Goal: Navigation & Orientation: Understand site structure

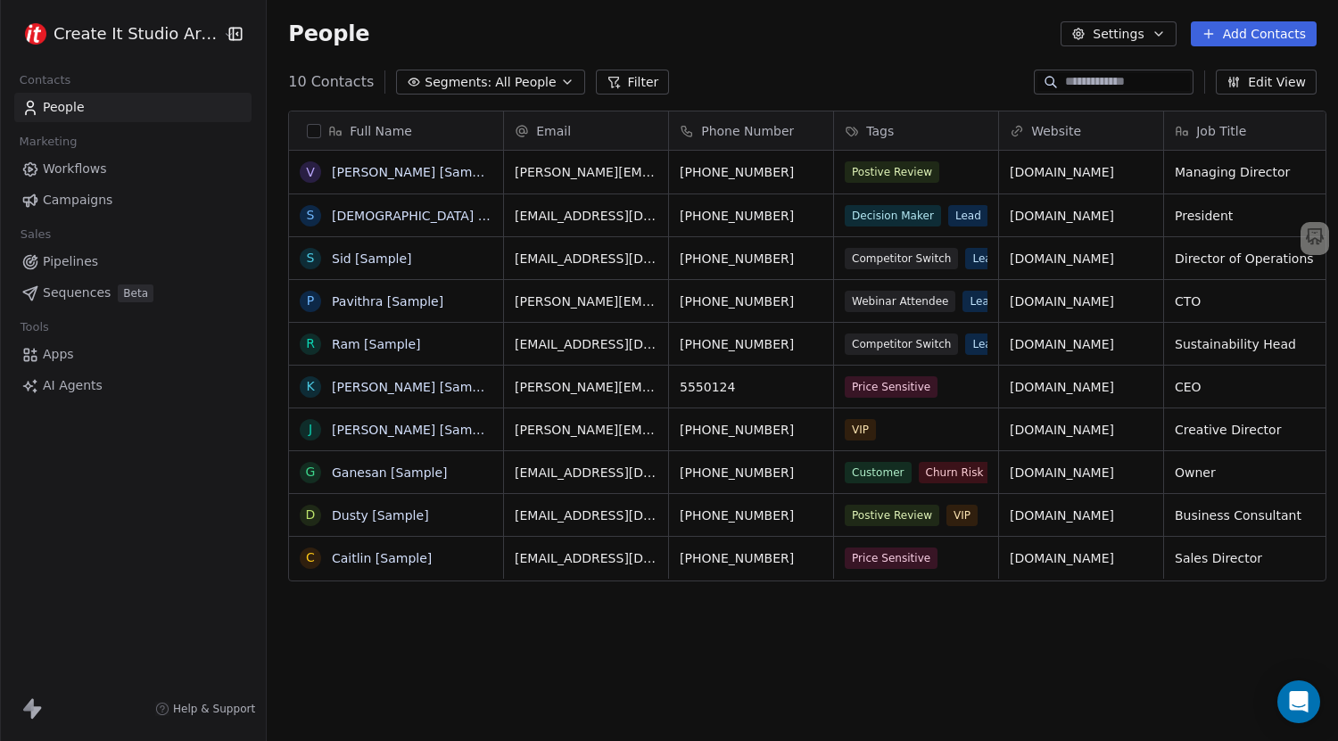
click at [100, 177] on span "Workflows" at bounding box center [75, 169] width 64 height 19
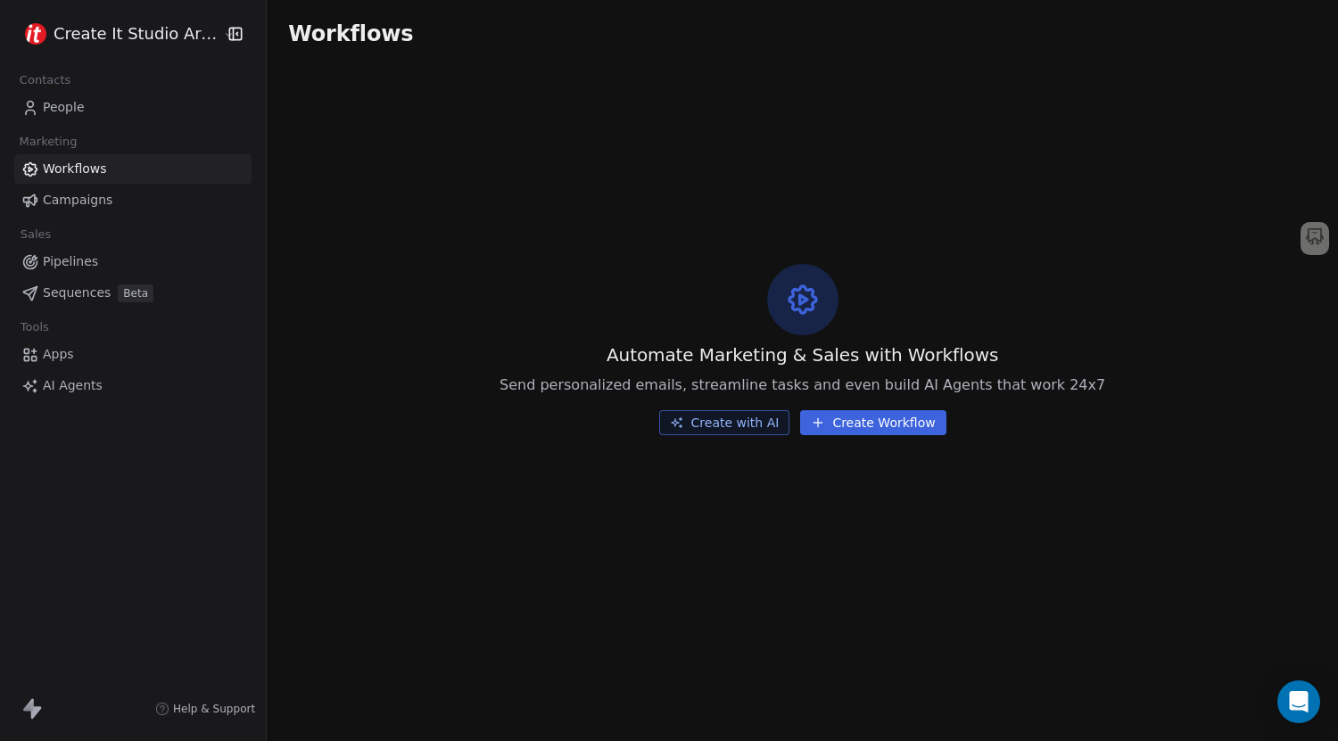
click at [92, 202] on span "Campaigns" at bounding box center [78, 200] width 70 height 19
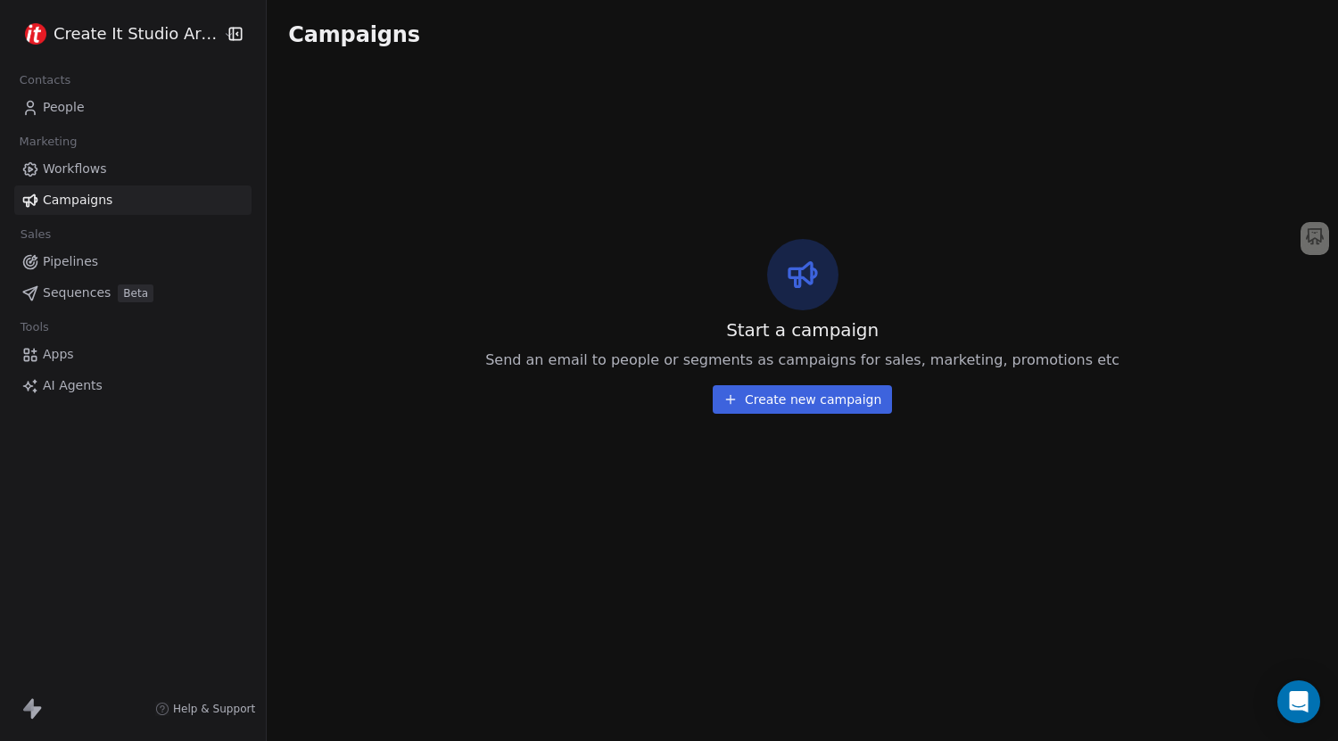
click at [89, 268] on span "Pipelines" at bounding box center [70, 261] width 55 height 19
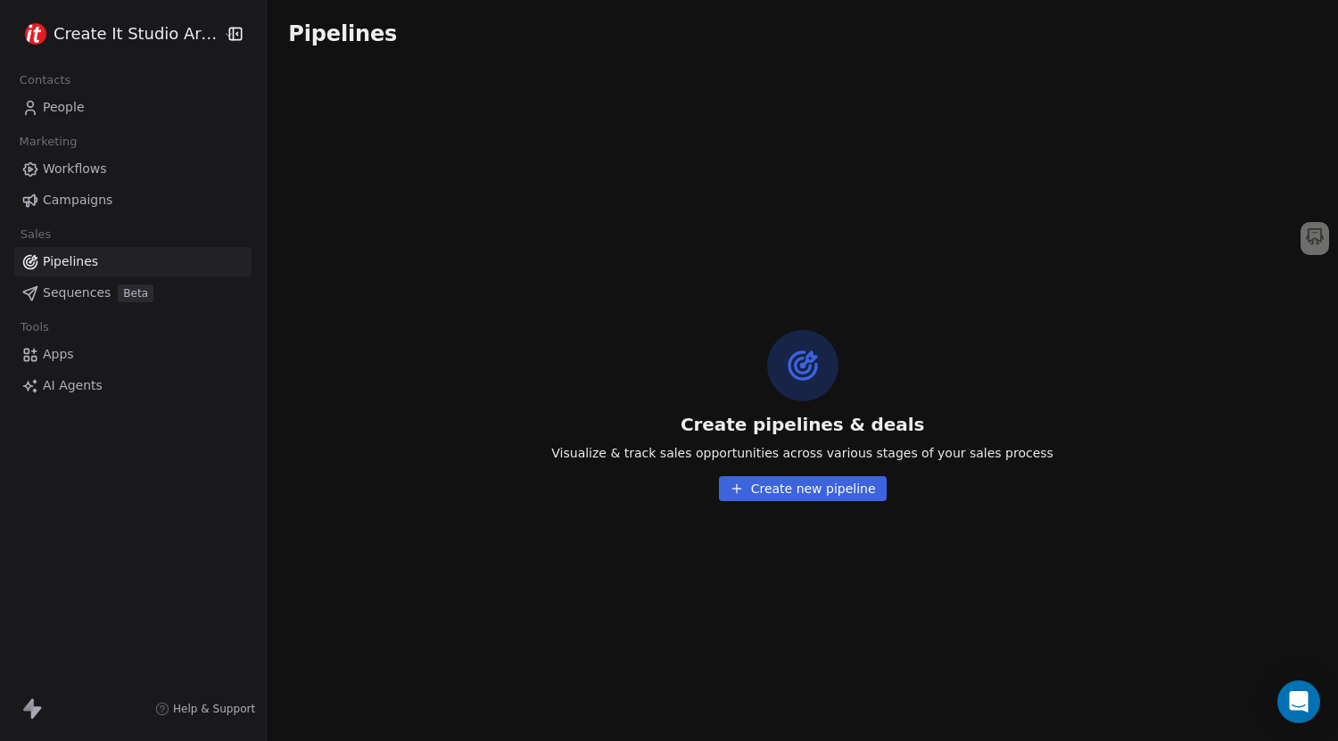
click at [88, 296] on span "Sequences" at bounding box center [77, 293] width 68 height 19
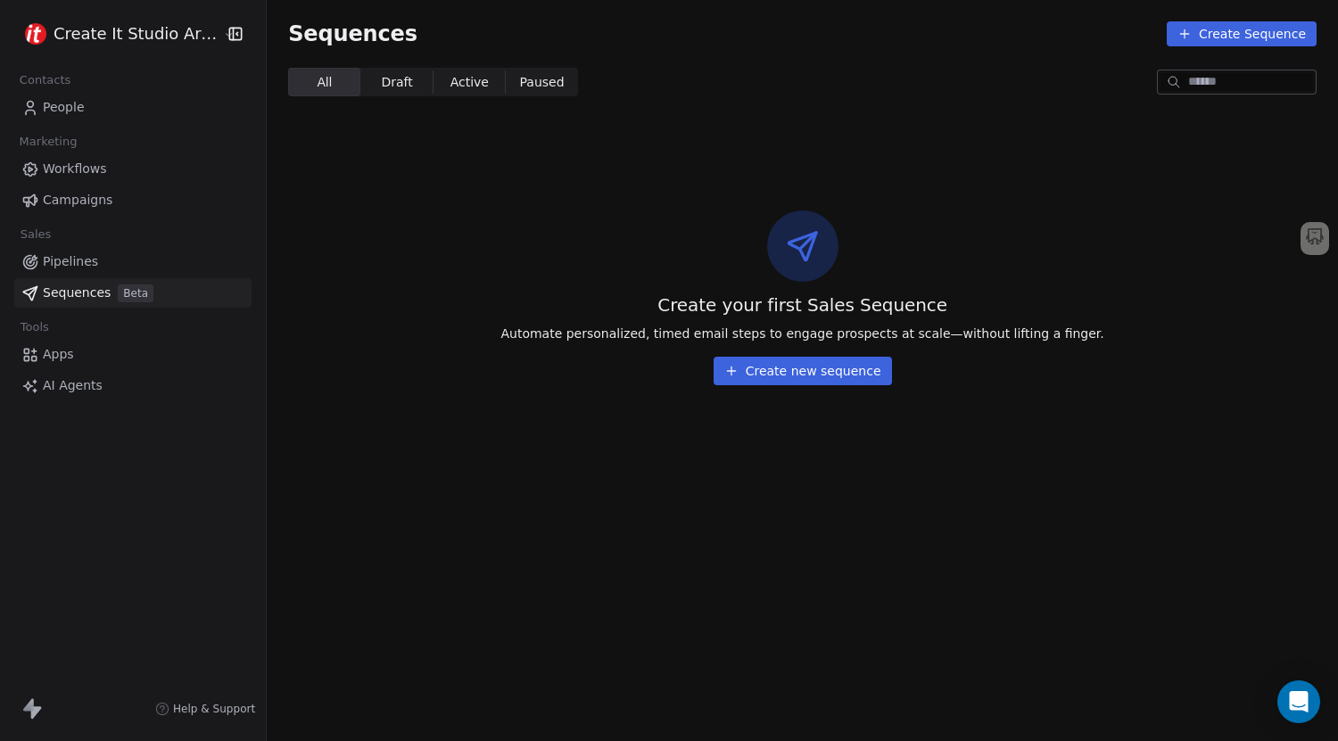
click at [81, 353] on link "Apps" at bounding box center [132, 354] width 237 height 29
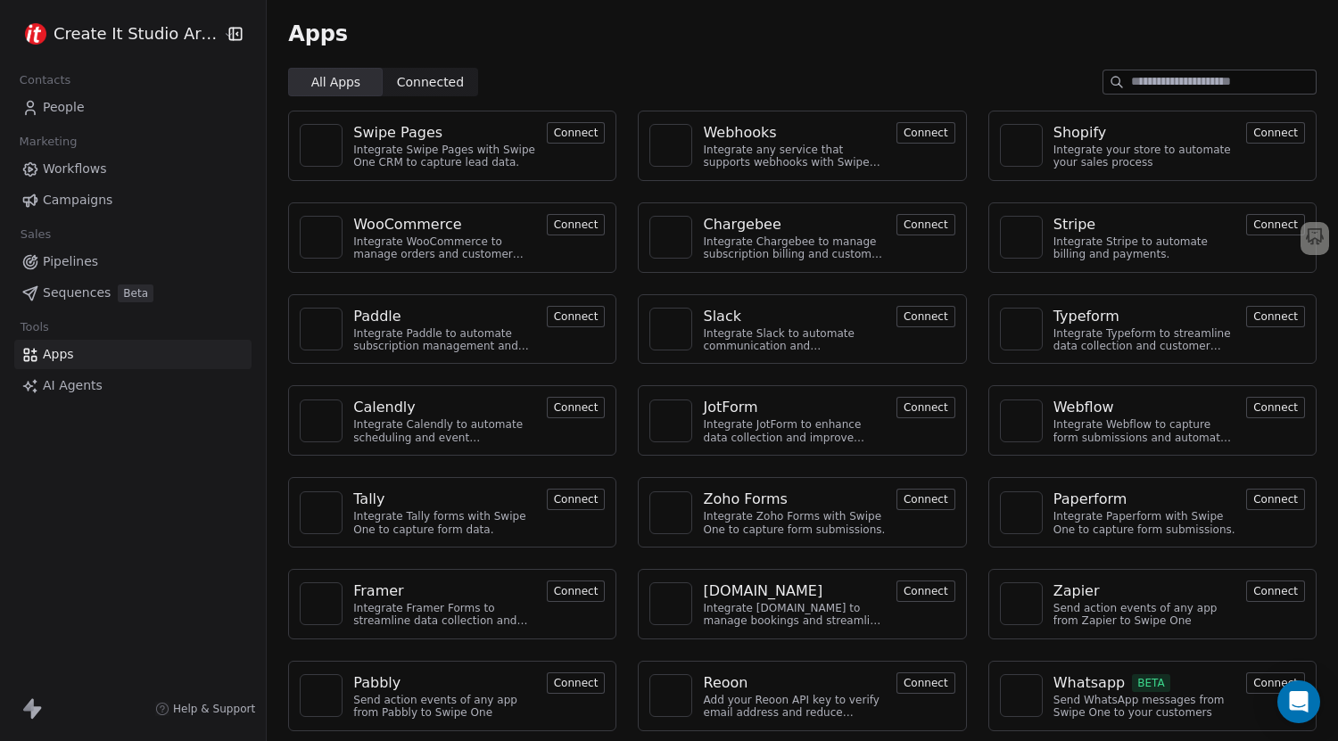
click at [383, 78] on span "Connected Connected" at bounding box center [430, 82] width 95 height 29
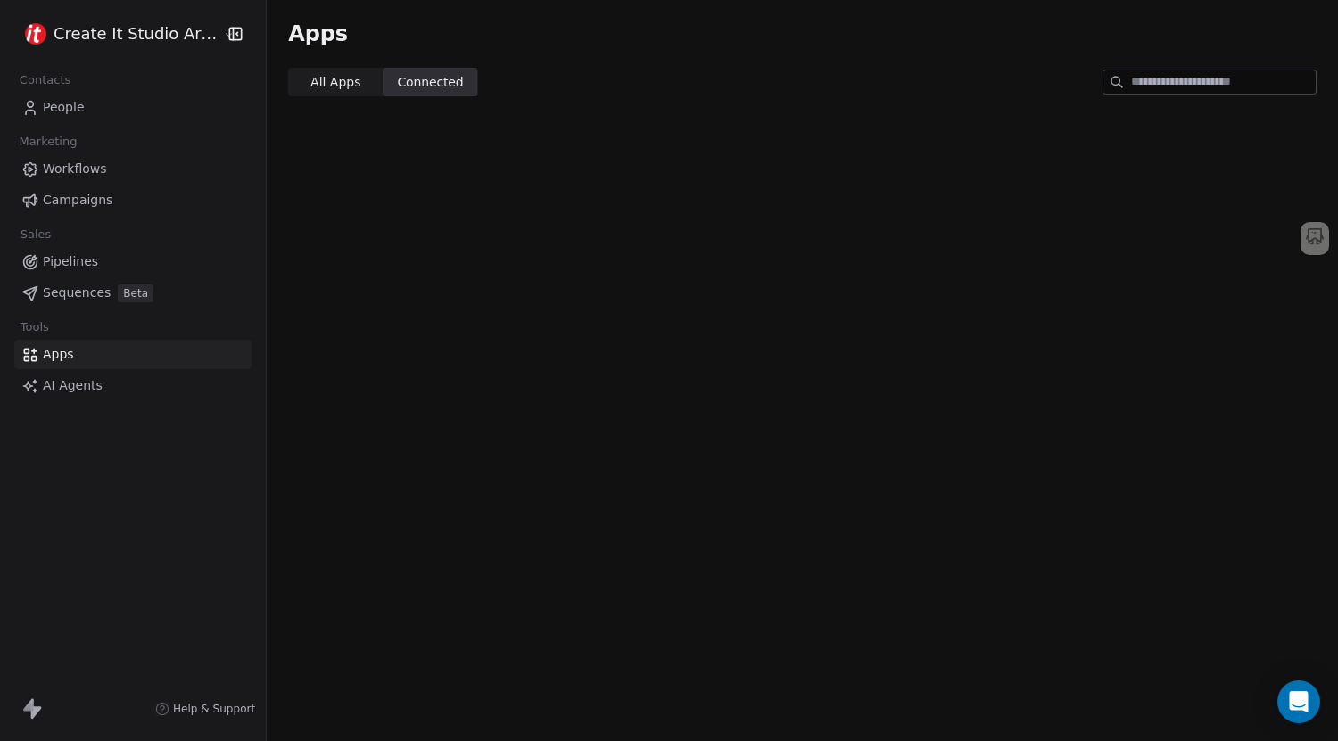
click at [339, 81] on span "All Apps" at bounding box center [335, 82] width 50 height 19
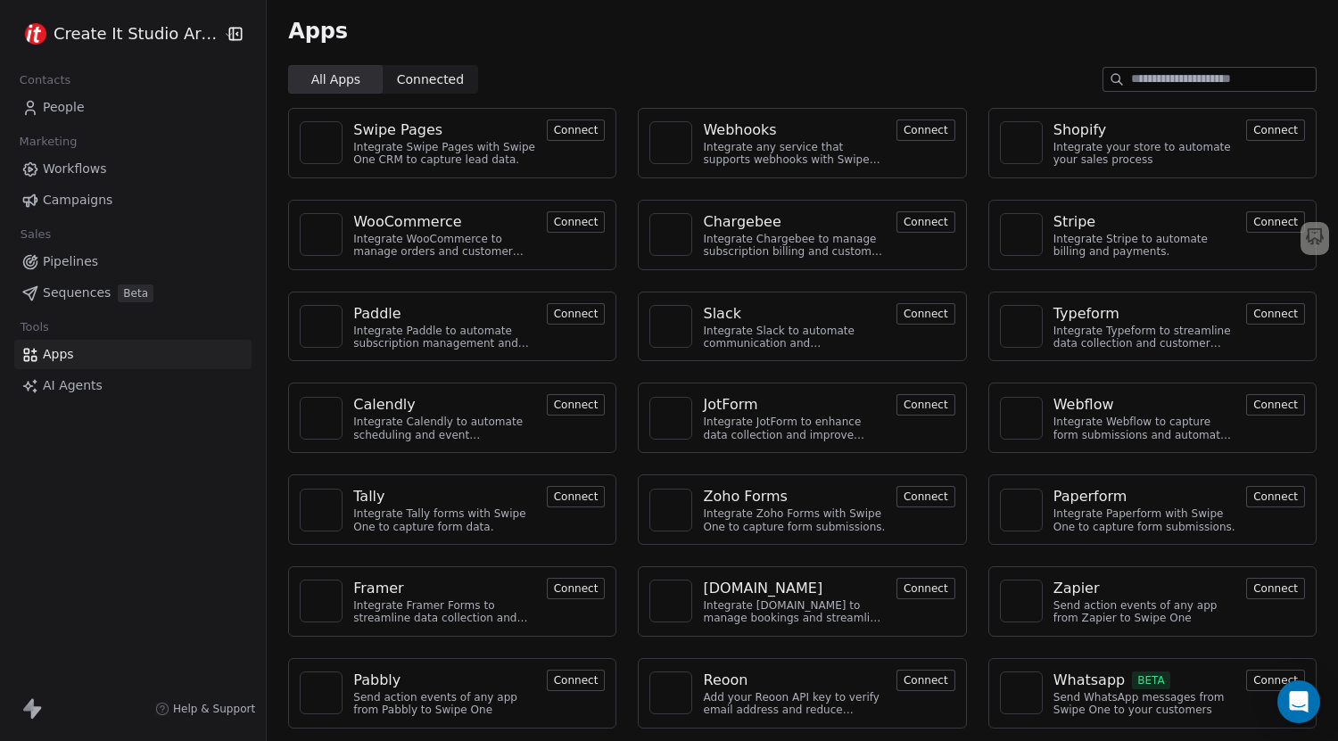
scroll to position [4, 0]
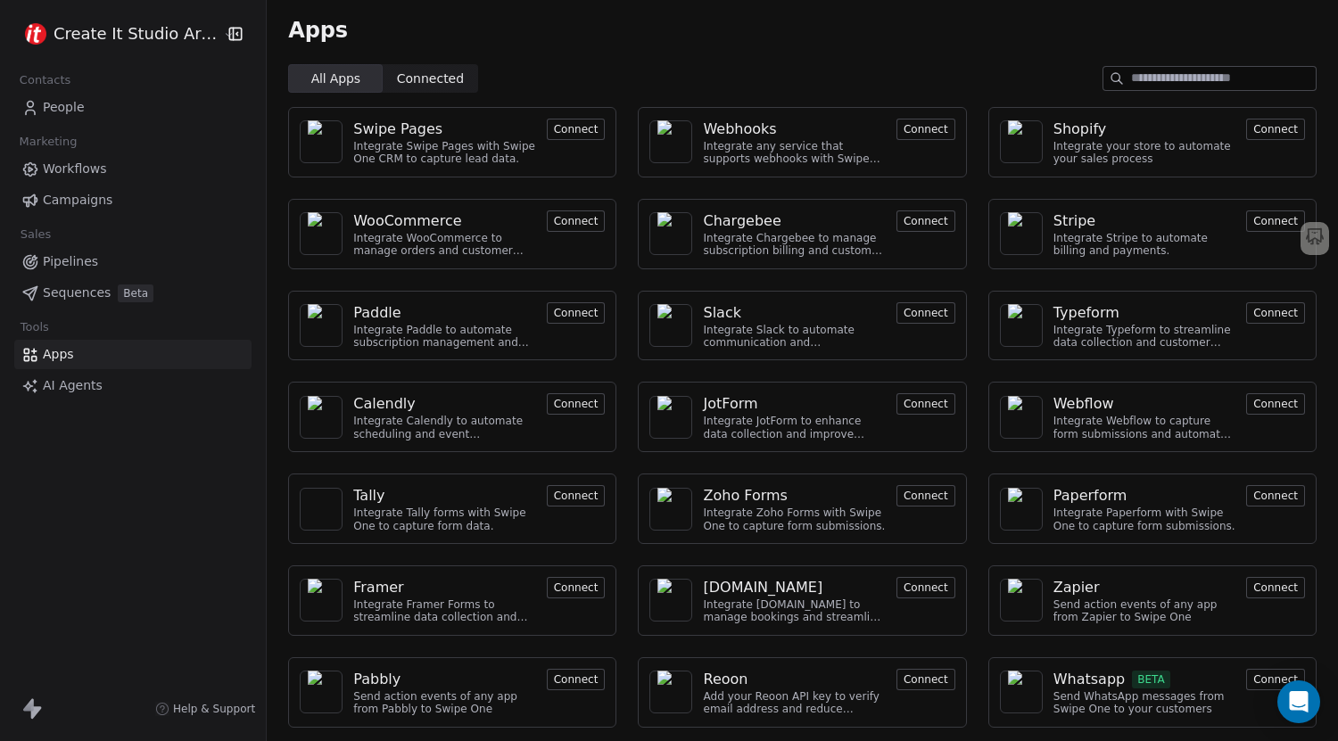
click at [126, 384] on link "AI Agents" at bounding box center [132, 385] width 237 height 29
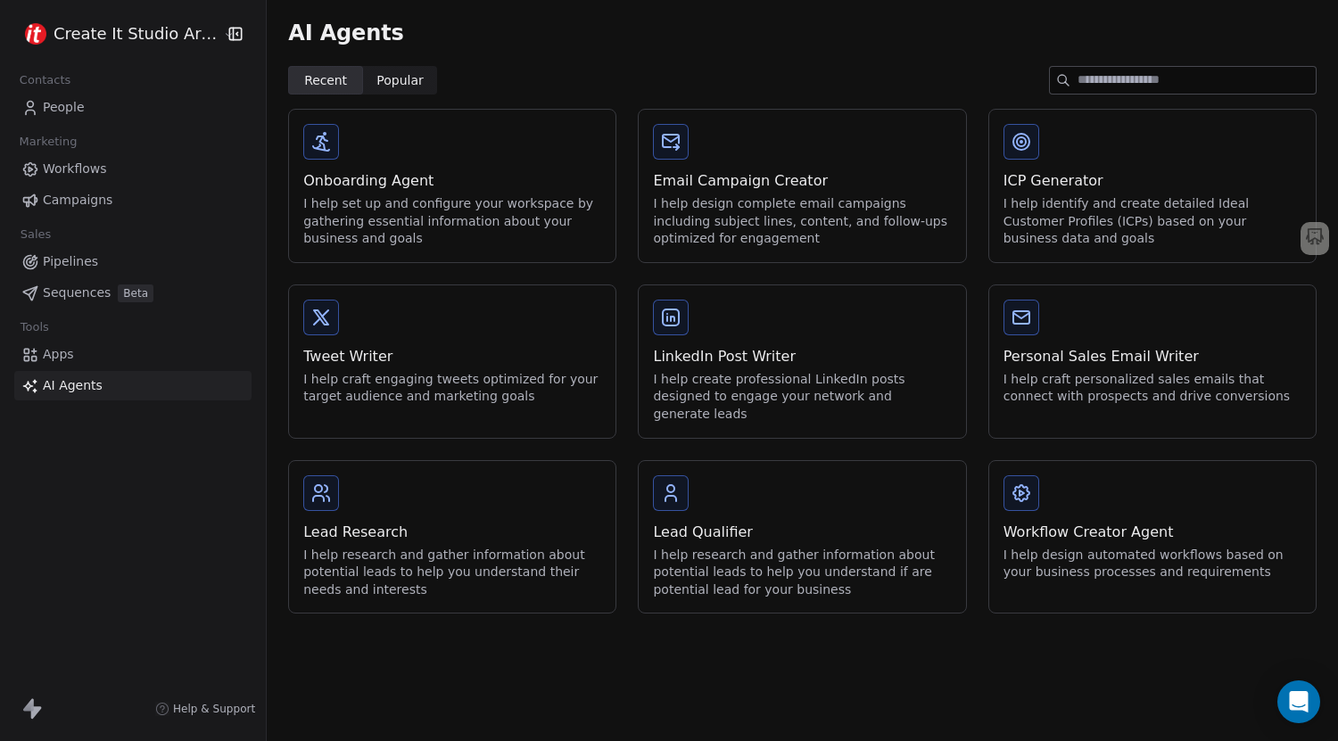
click at [234, 28] on icon "button" at bounding box center [234, 34] width 0 height 12
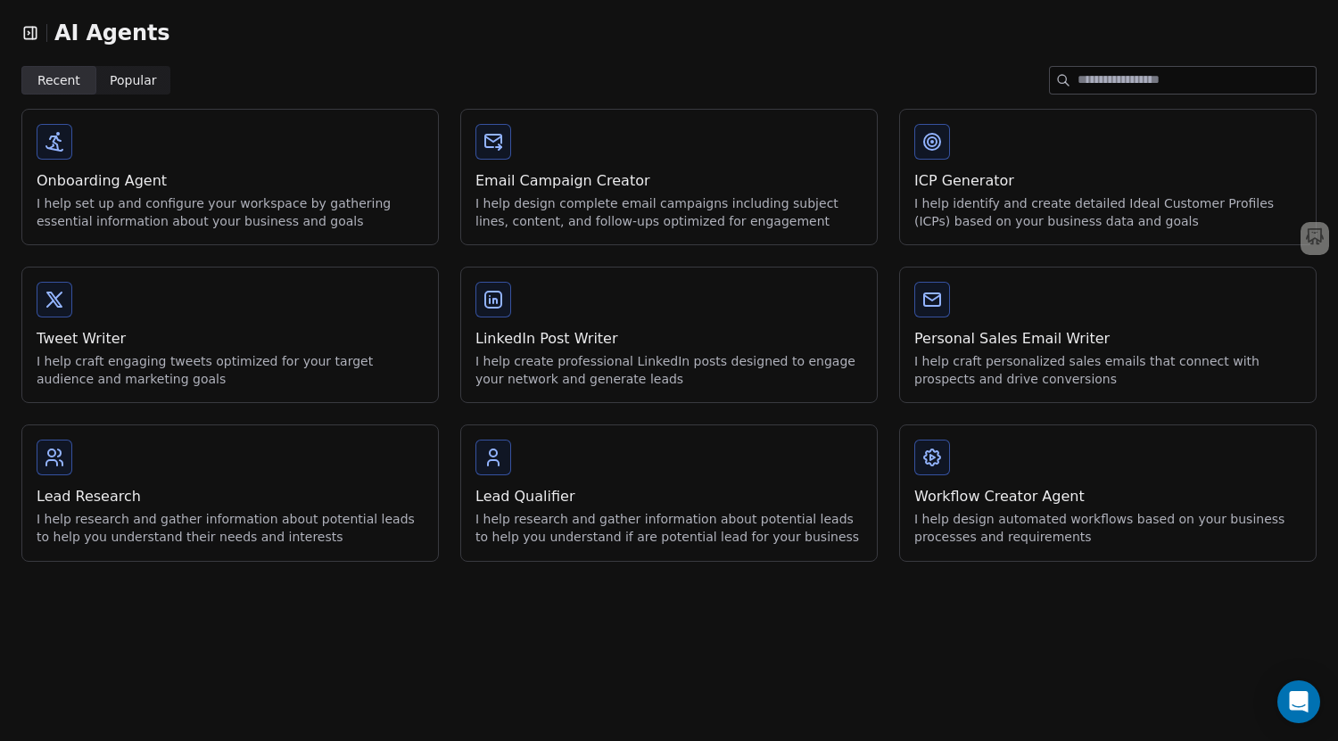
click at [27, 29] on icon "button" at bounding box center [30, 33] width 18 height 18
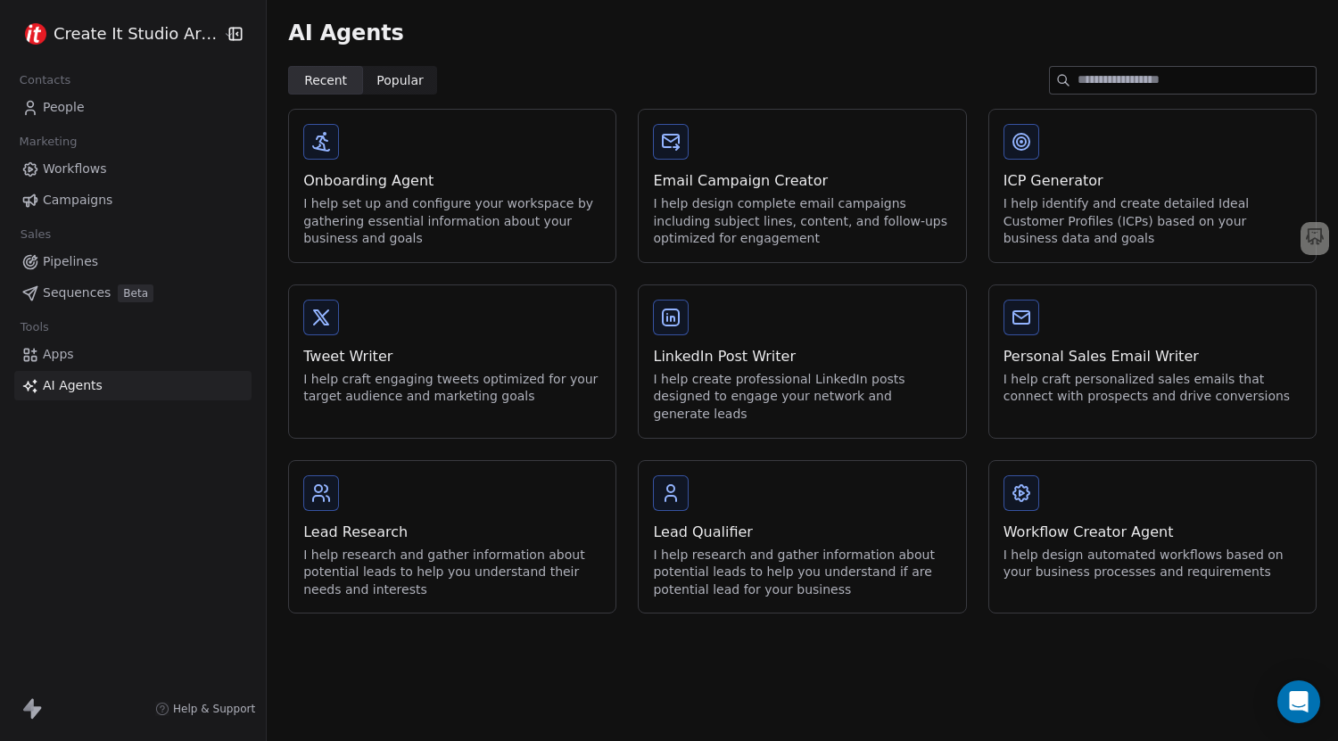
click at [27, 704] on icon at bounding box center [31, 708] width 21 height 21
click at [172, 42] on html "Create It Studio Architects Contacts People Marketing Workflows Campaigns Sales…" at bounding box center [669, 370] width 1338 height 741
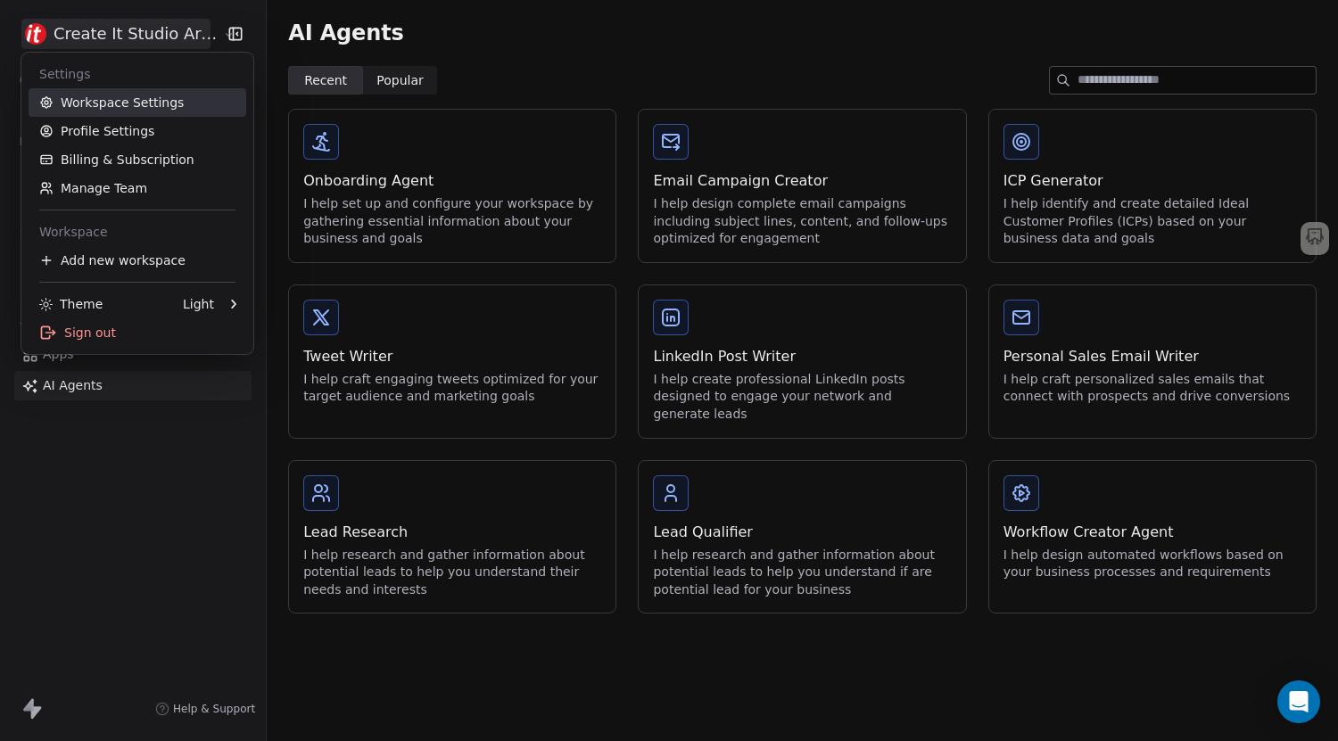
click at [142, 109] on link "Workspace Settings" at bounding box center [138, 102] width 218 height 29
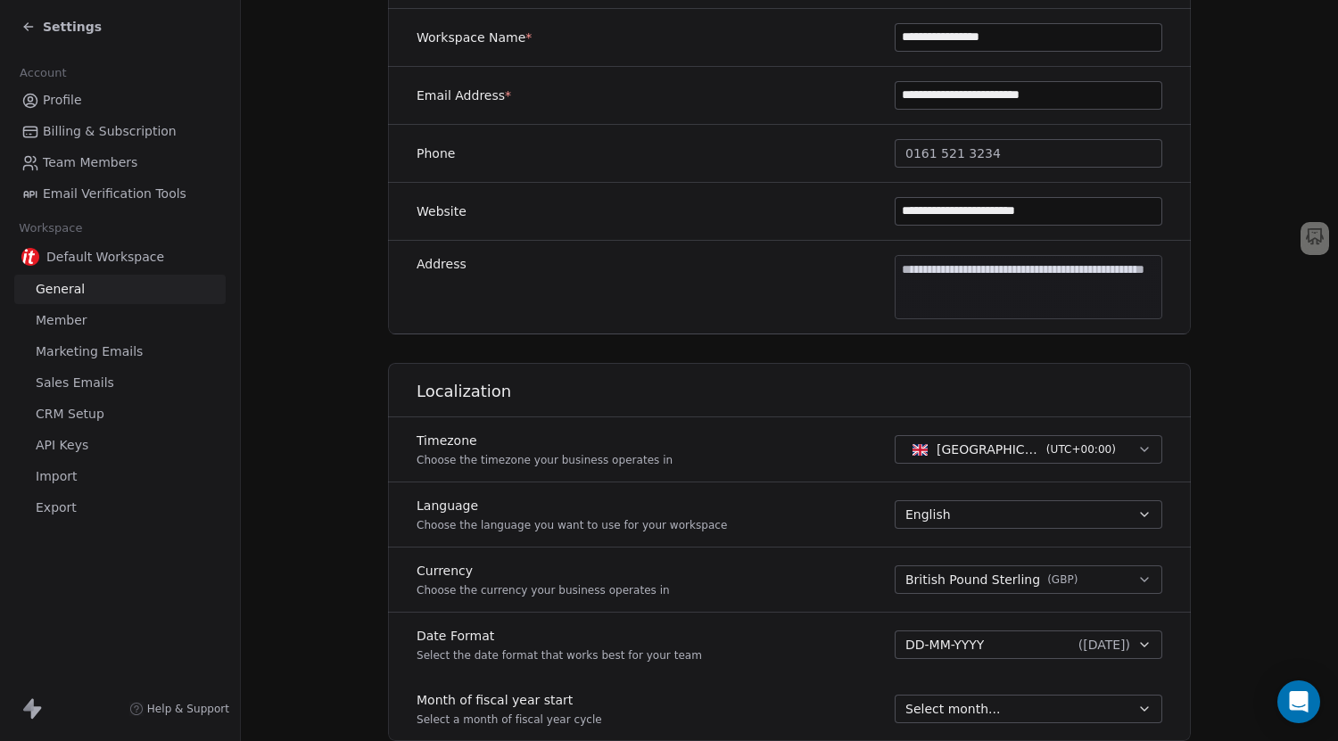
scroll to position [446, 0]
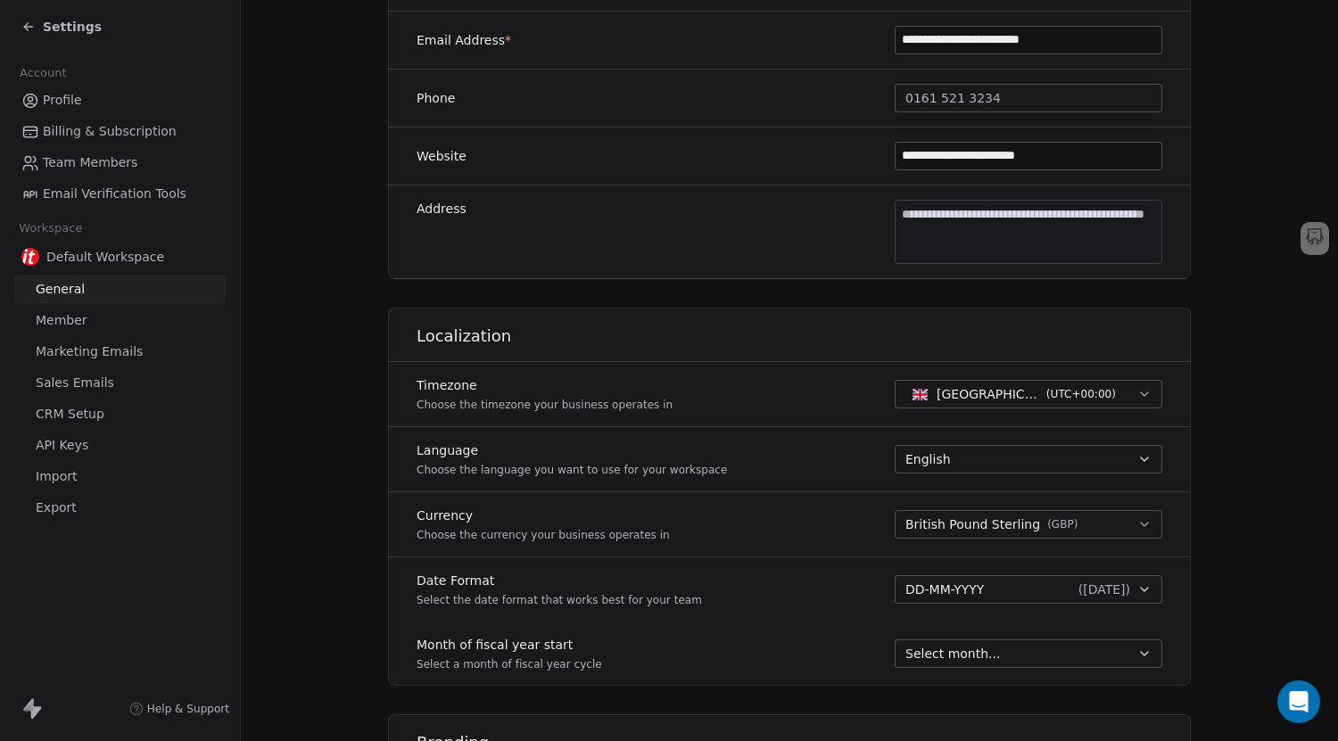
click at [82, 450] on span "API Keys" at bounding box center [62, 445] width 53 height 19
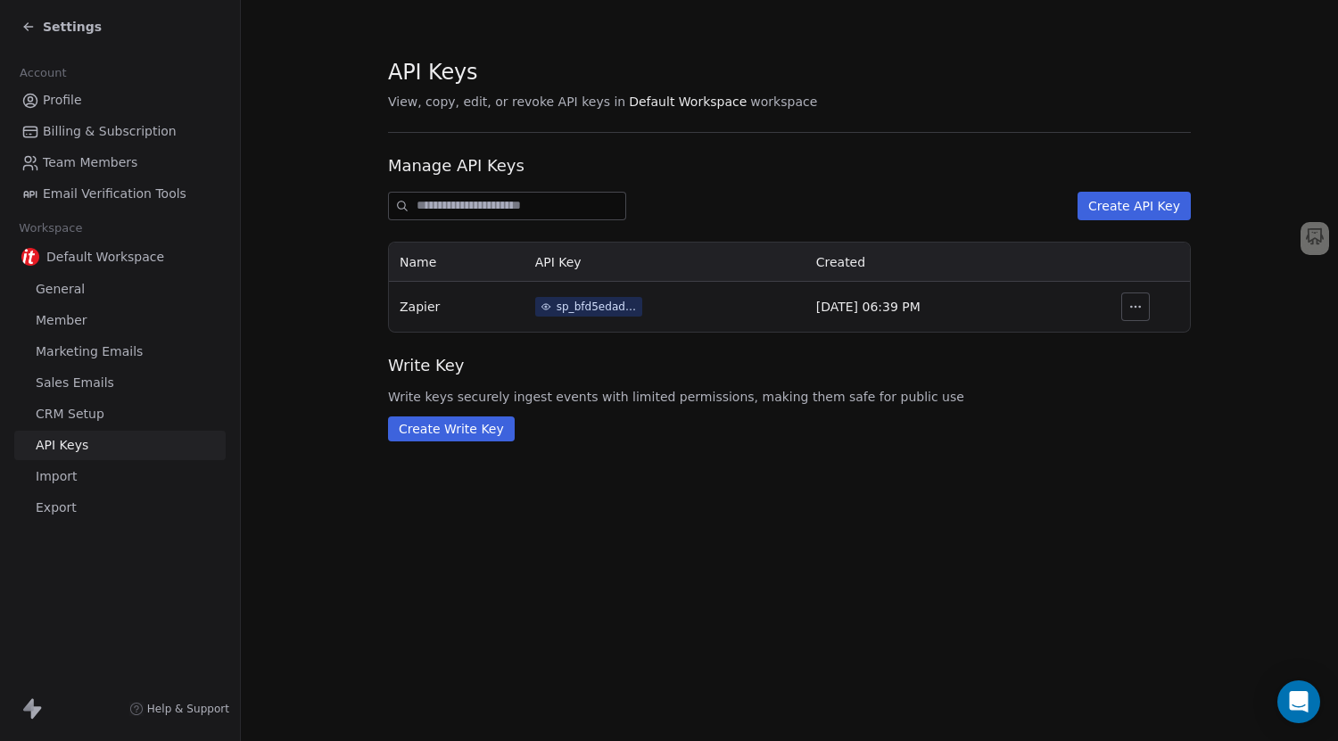
click at [75, 418] on span "CRM Setup" at bounding box center [70, 414] width 69 height 19
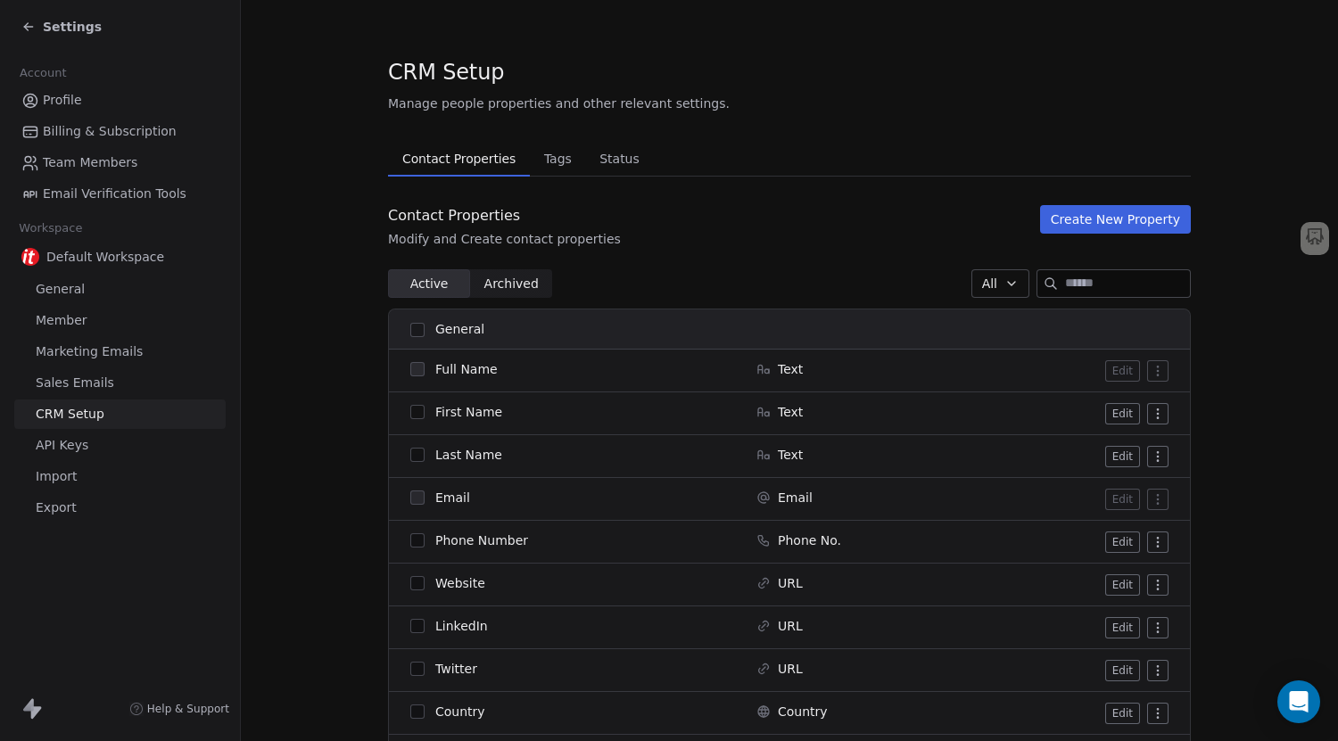
click at [113, 376] on link "Sales Emails" at bounding box center [119, 382] width 211 height 29
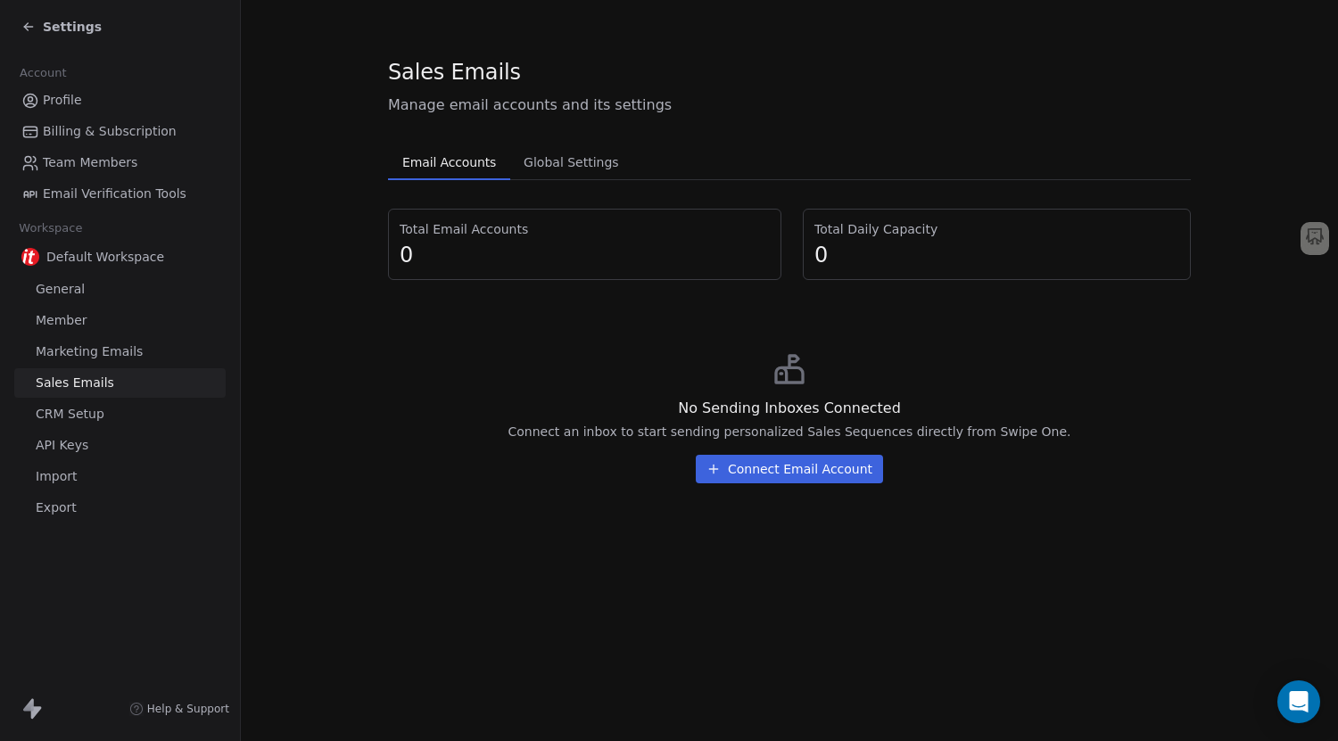
click at [114, 353] on span "Marketing Emails" at bounding box center [89, 352] width 107 height 19
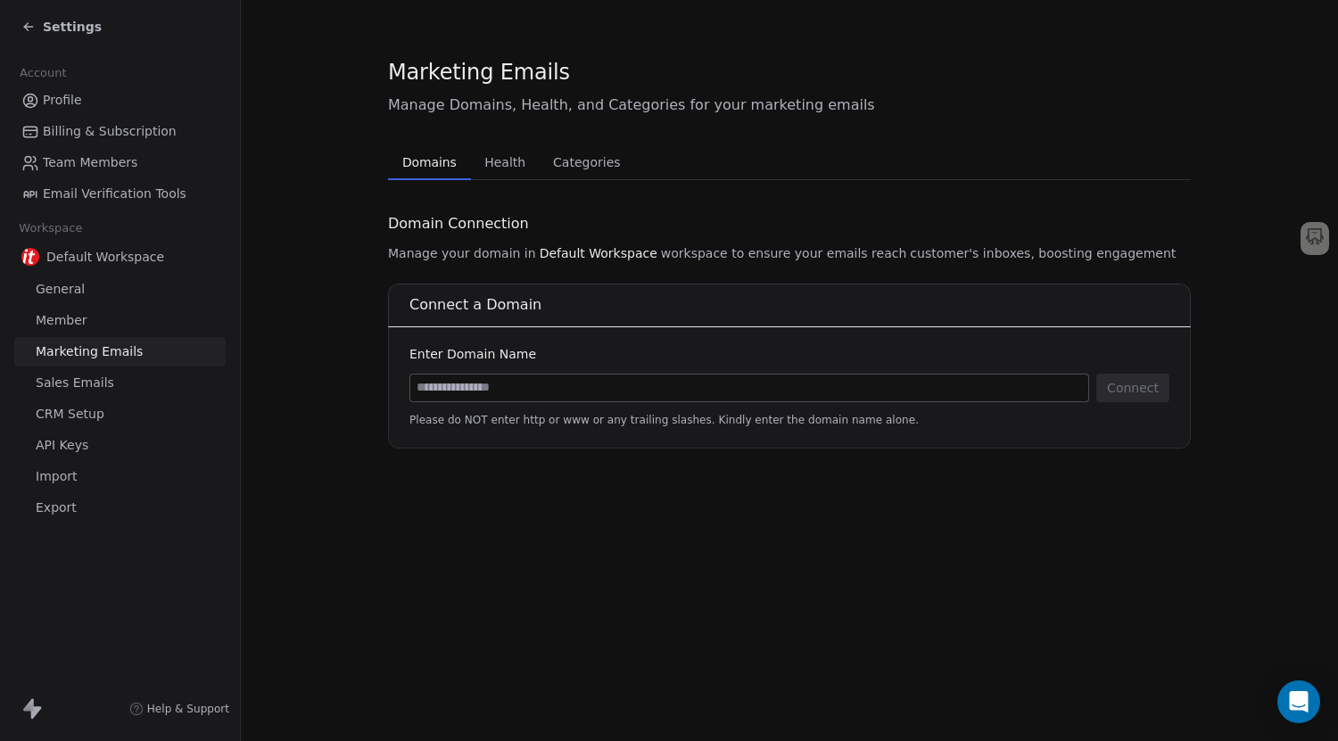
click at [113, 325] on link "Member" at bounding box center [119, 320] width 211 height 29
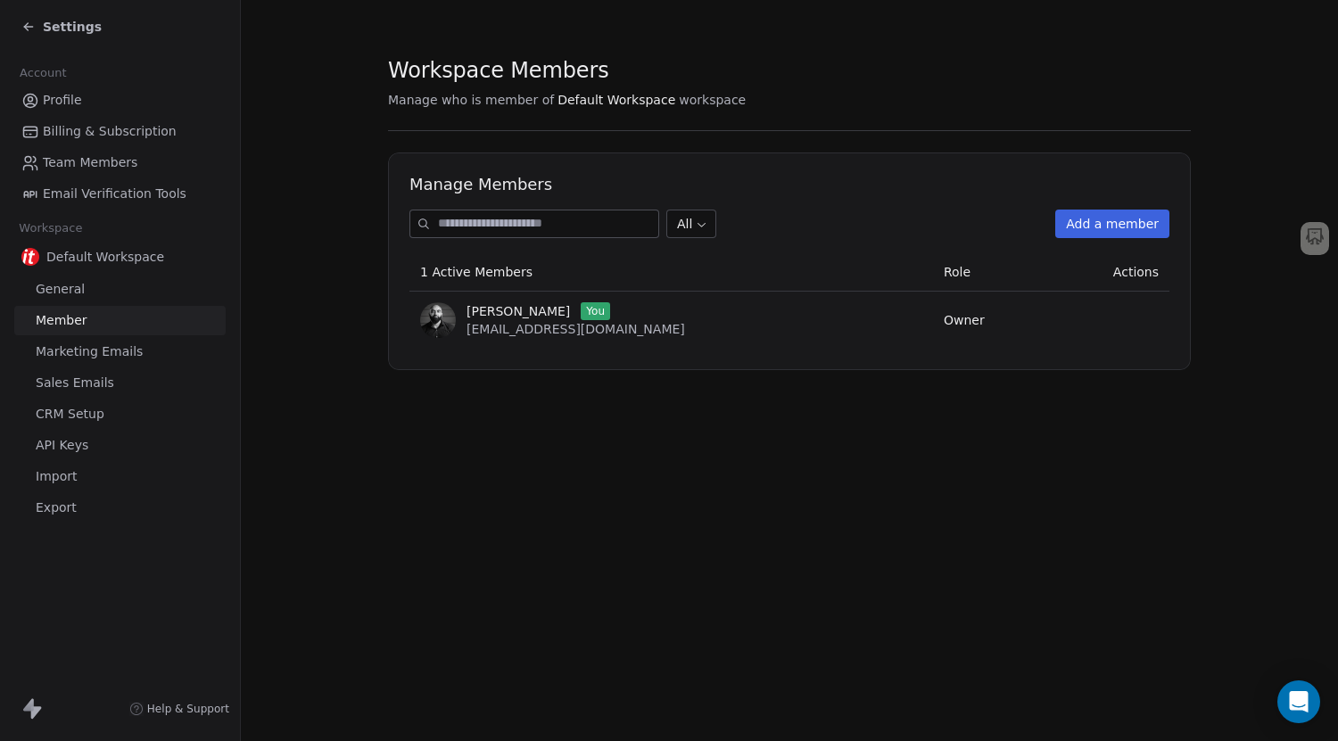
click at [113, 301] on link "General" at bounding box center [119, 289] width 211 height 29
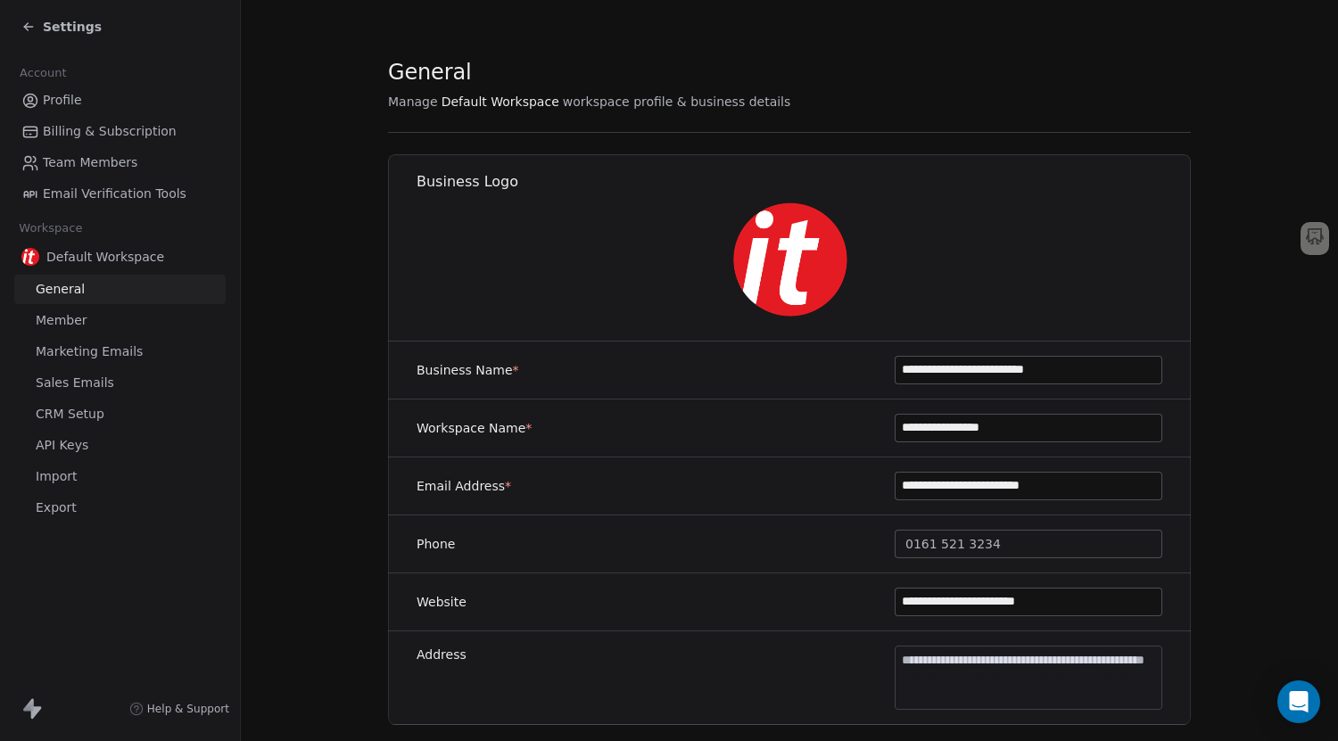
click at [80, 129] on span "Billing & Subscription" at bounding box center [110, 131] width 134 height 19
